Goal: Browse casually

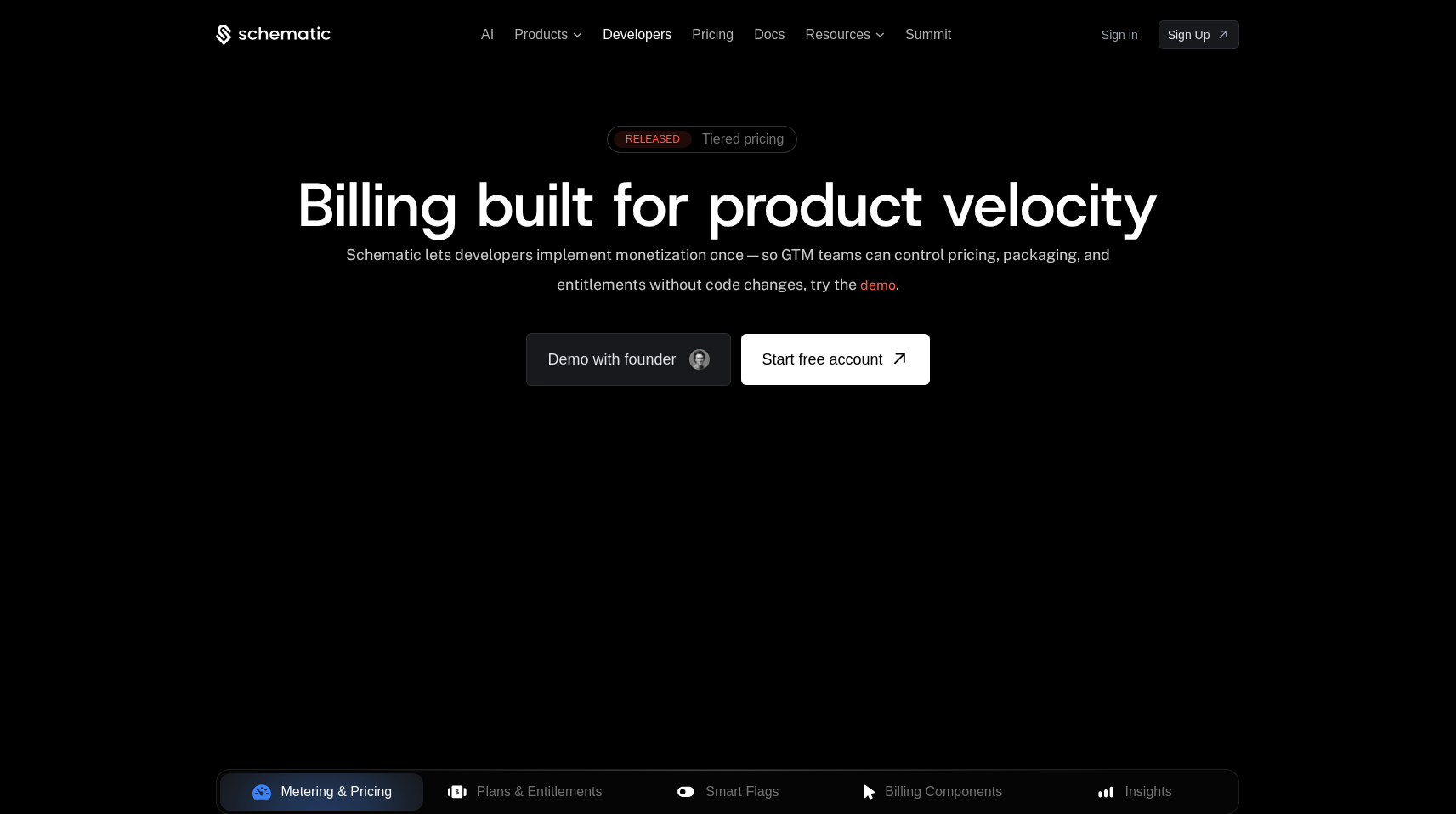
click at [645, 38] on span "Developers" at bounding box center [637, 34] width 69 height 14
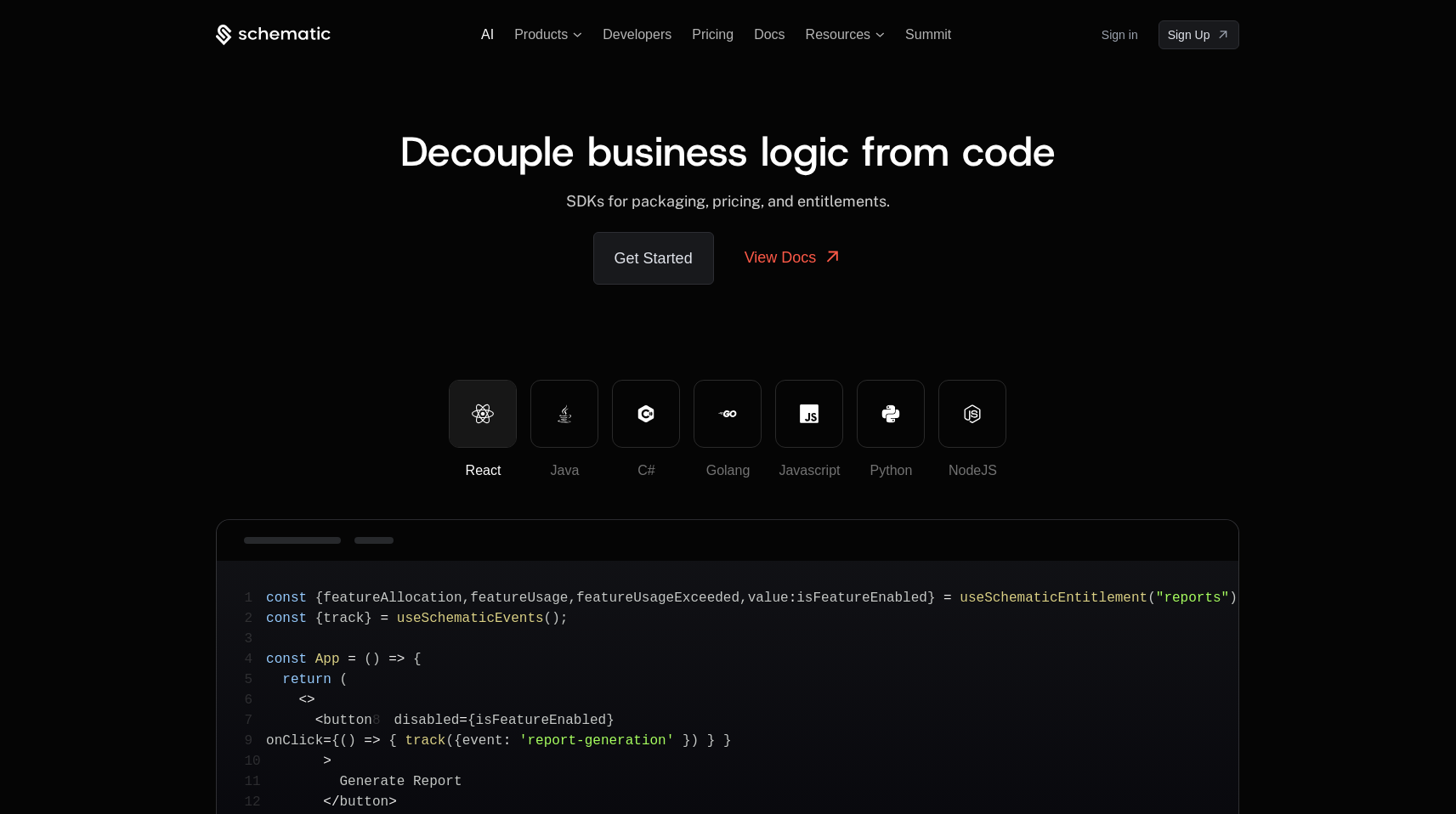
click at [488, 37] on span "AI" at bounding box center [487, 34] width 13 height 14
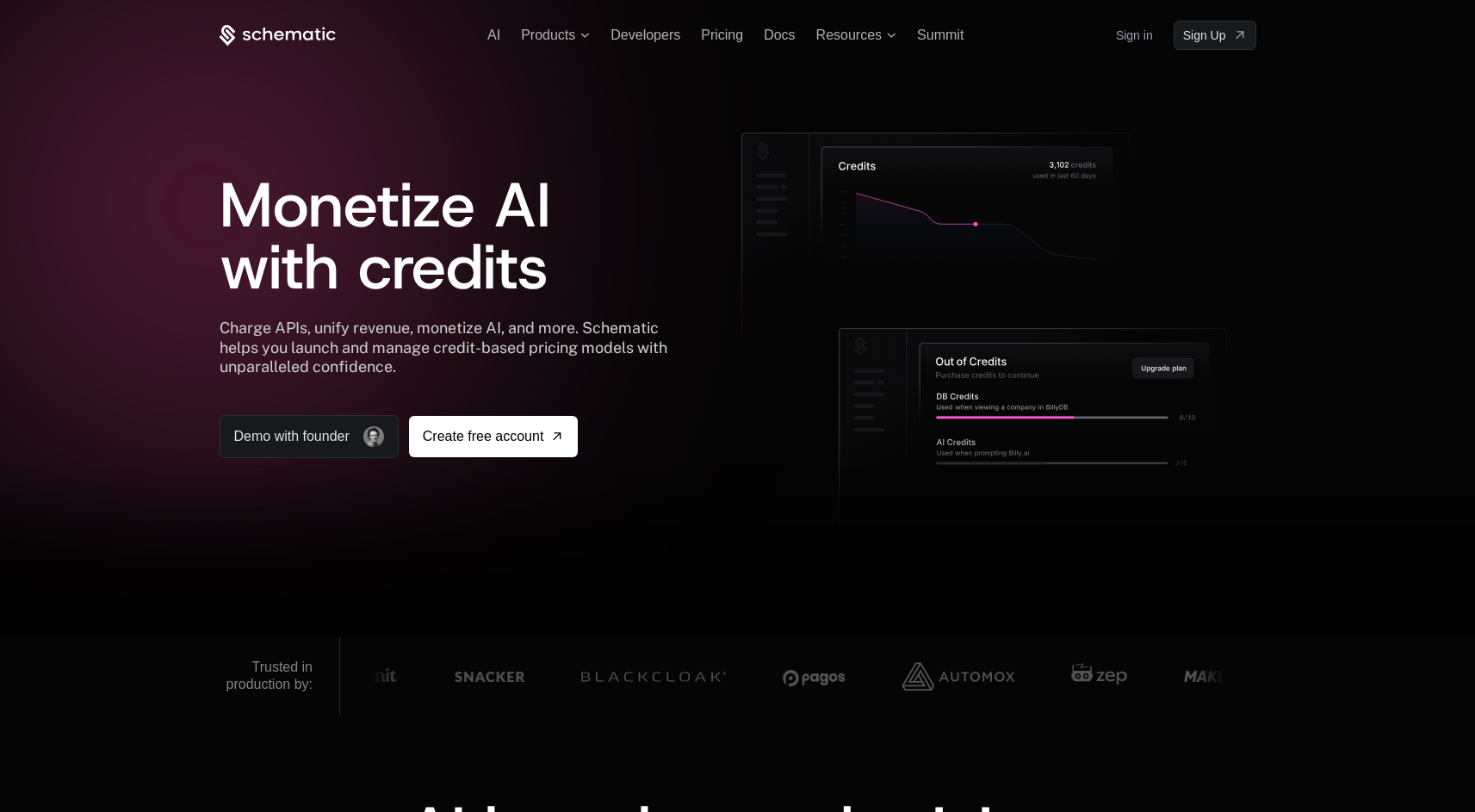
click at [304, 41] on icon at bounding box center [278, 36] width 117 height 22
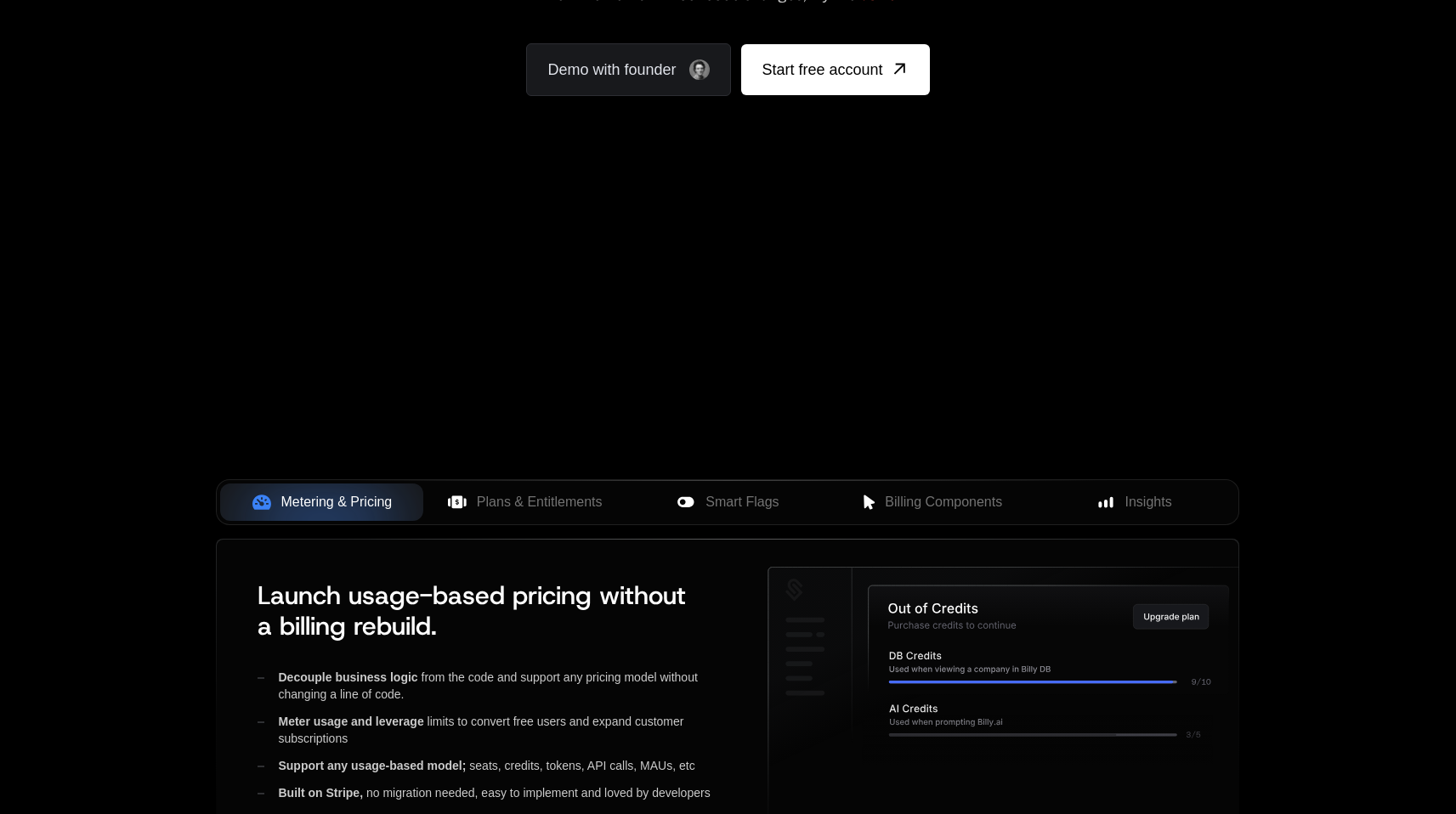
scroll to position [305, 0]
